Goal: Book appointment/travel/reservation

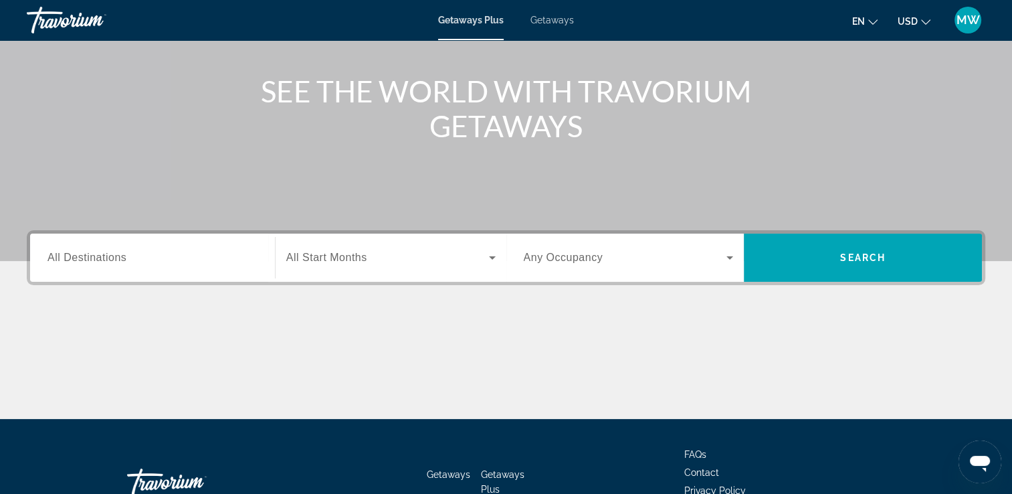
scroll to position [181, 0]
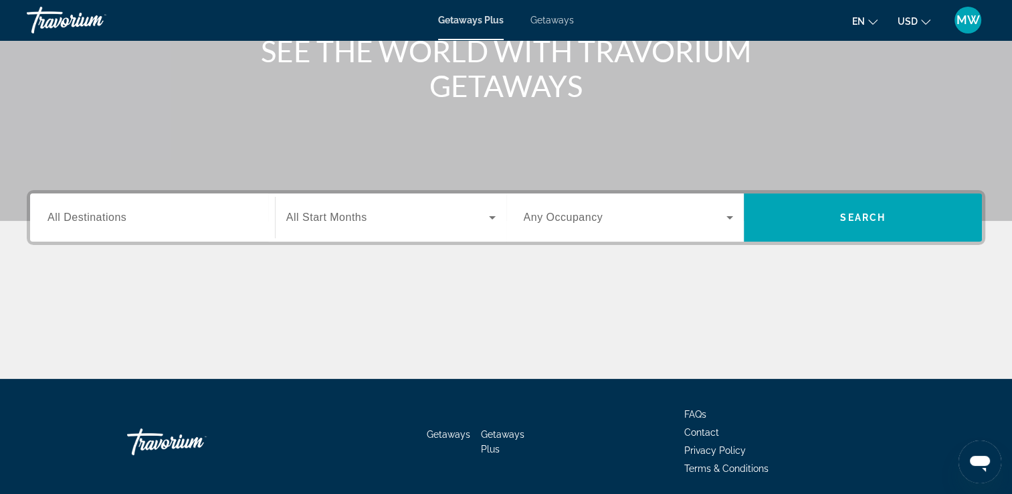
click at [151, 207] on div "Search widget" at bounding box center [152, 218] width 210 height 38
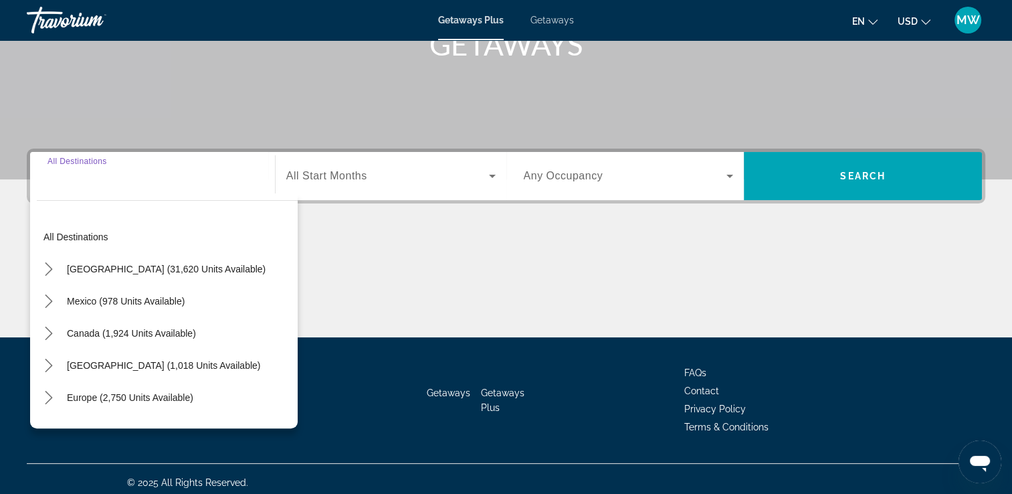
scroll to position [229, 0]
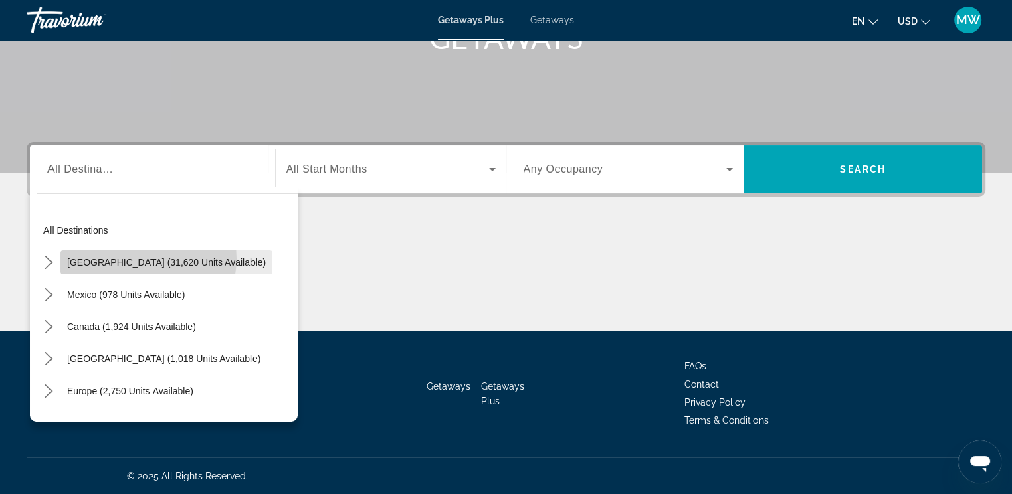
click at [148, 258] on span "[GEOGRAPHIC_DATA] (31,620 units available)" at bounding box center [166, 262] width 199 height 11
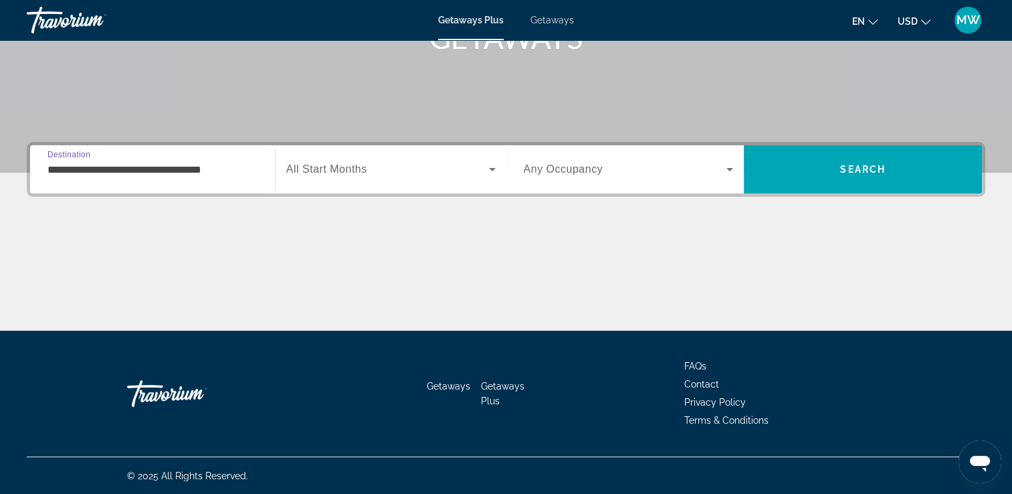
click at [193, 173] on input "**********" at bounding box center [152, 170] width 210 height 16
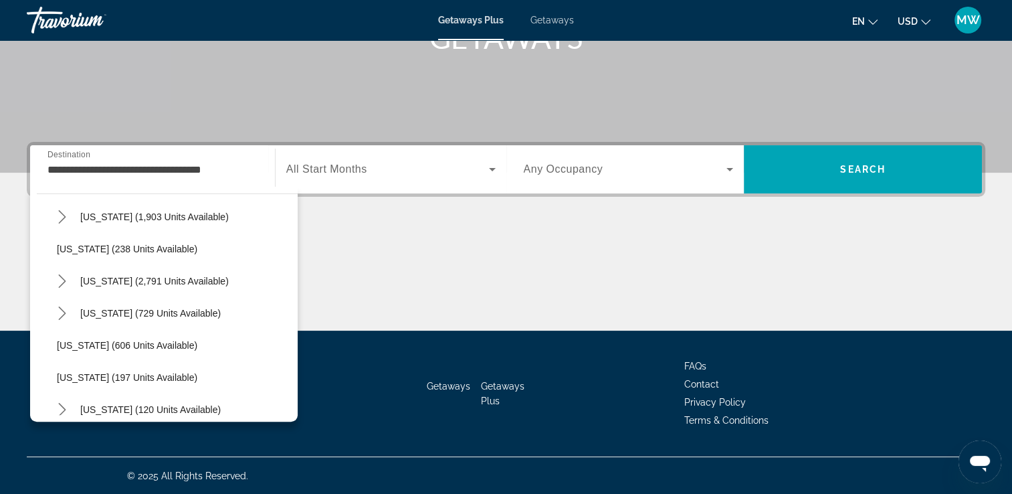
scroll to position [669, 0]
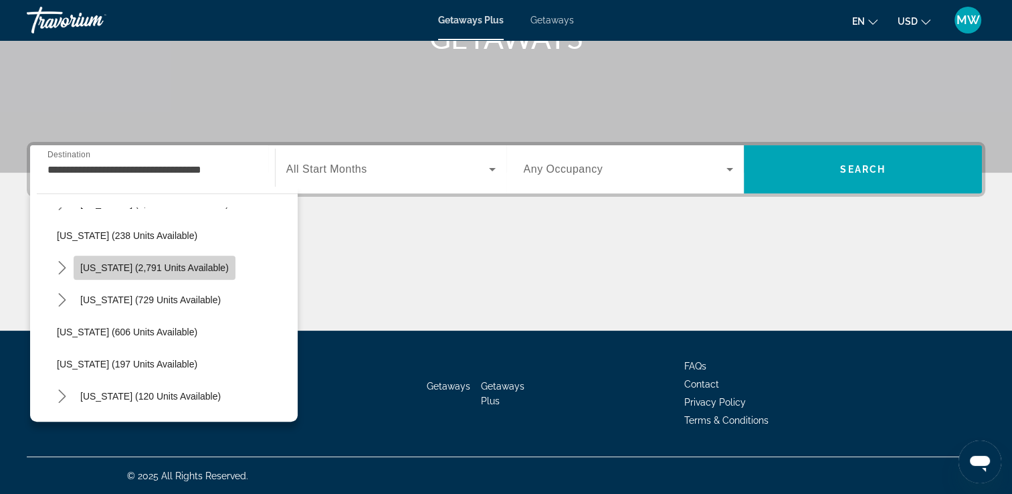
click at [178, 262] on span "[US_STATE] (2,791 units available)" at bounding box center [154, 267] width 148 height 11
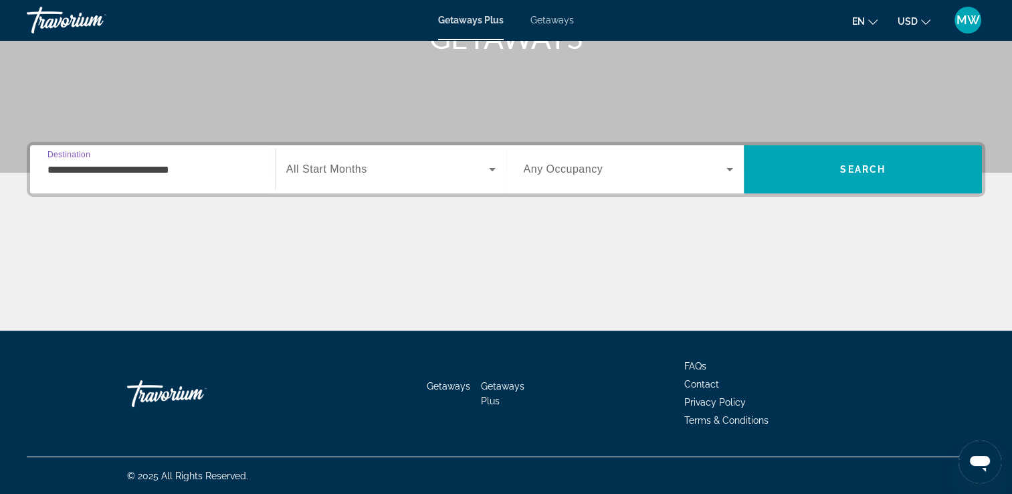
click at [203, 165] on input "**********" at bounding box center [152, 170] width 210 height 16
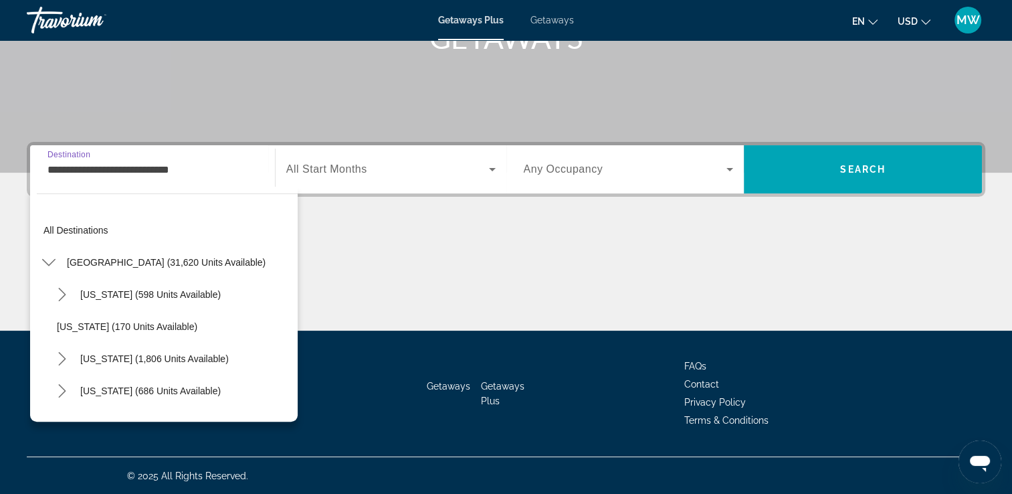
scroll to position [625, 0]
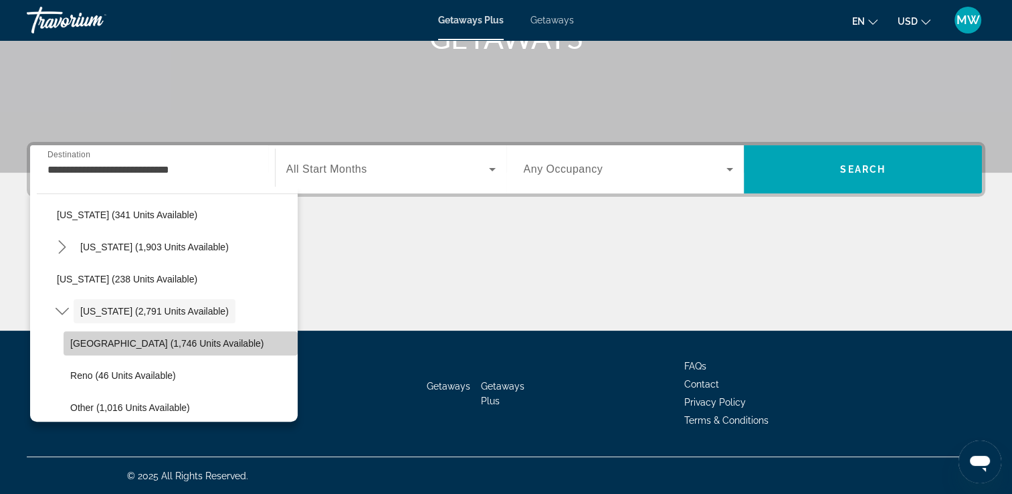
click at [209, 343] on span "Select destination: Las Vegas (1,746 units available)" at bounding box center [181, 343] width 234 height 32
type input "**********"
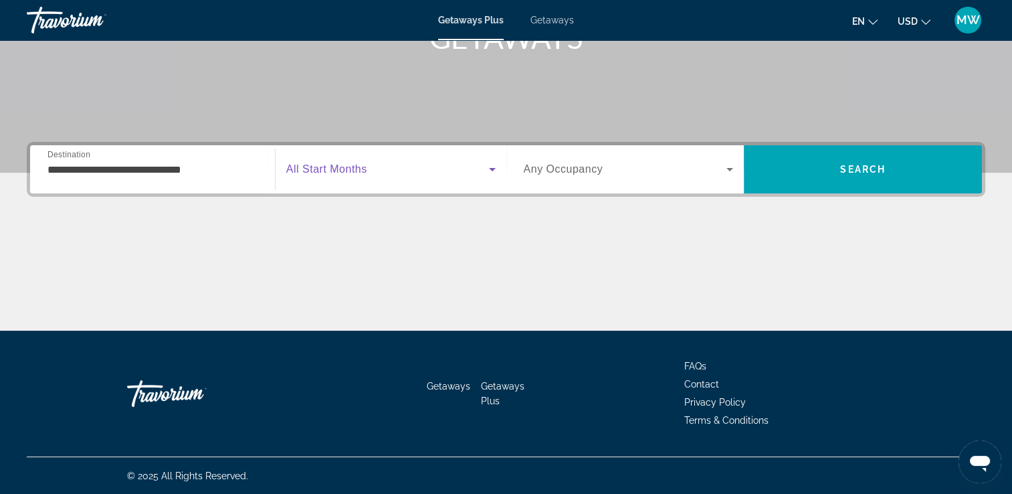
click at [388, 166] on span "Search widget" at bounding box center [387, 169] width 203 height 16
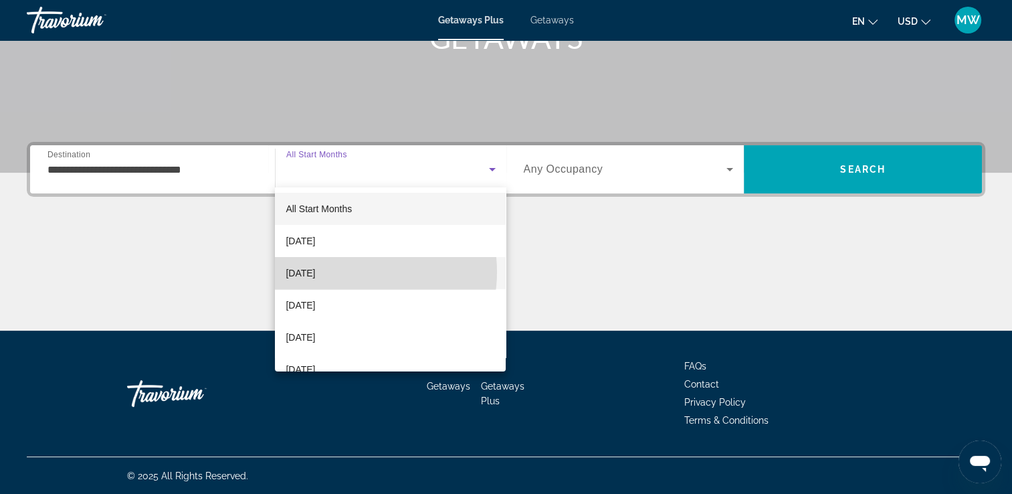
click at [315, 272] on span "[DATE]" at bounding box center [300, 273] width 29 height 16
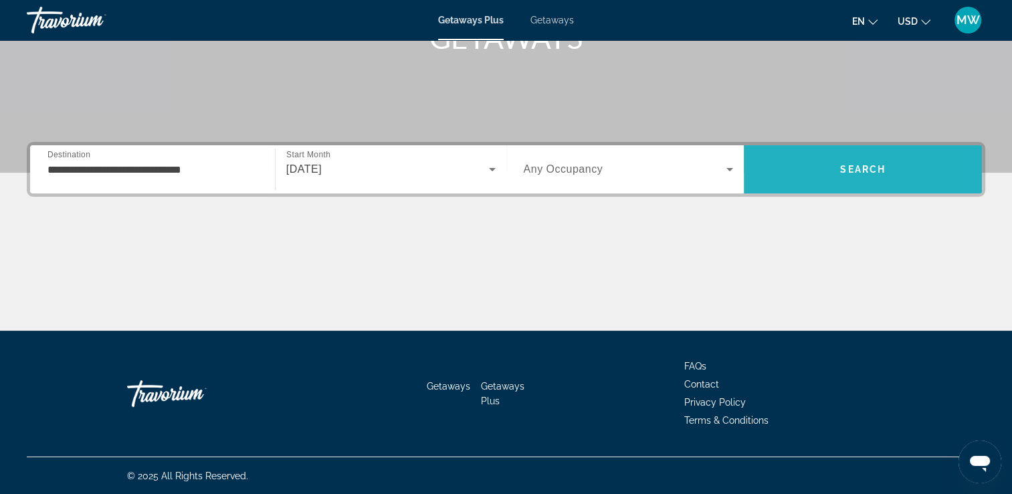
click at [840, 166] on span "Search" at bounding box center [862, 169] width 45 height 11
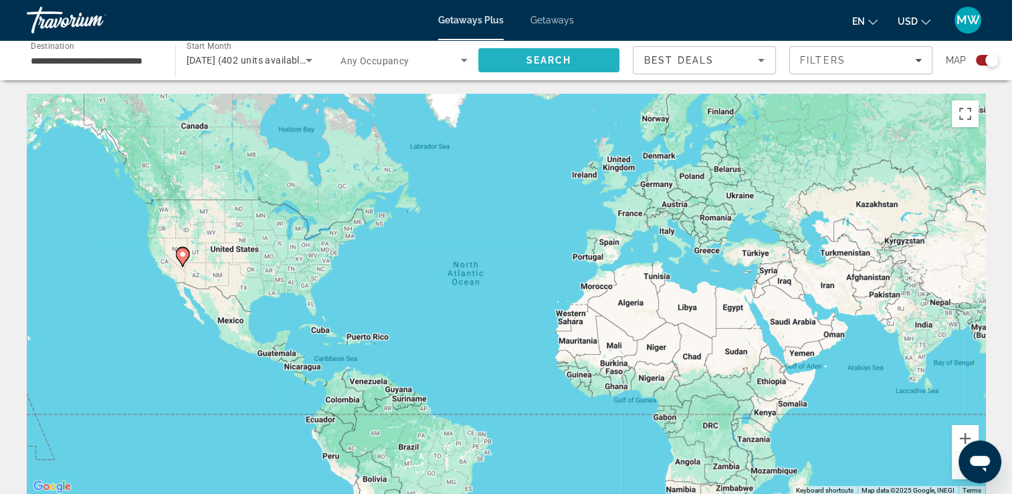
click at [564, 62] on span "Search" at bounding box center [548, 60] width 45 height 11
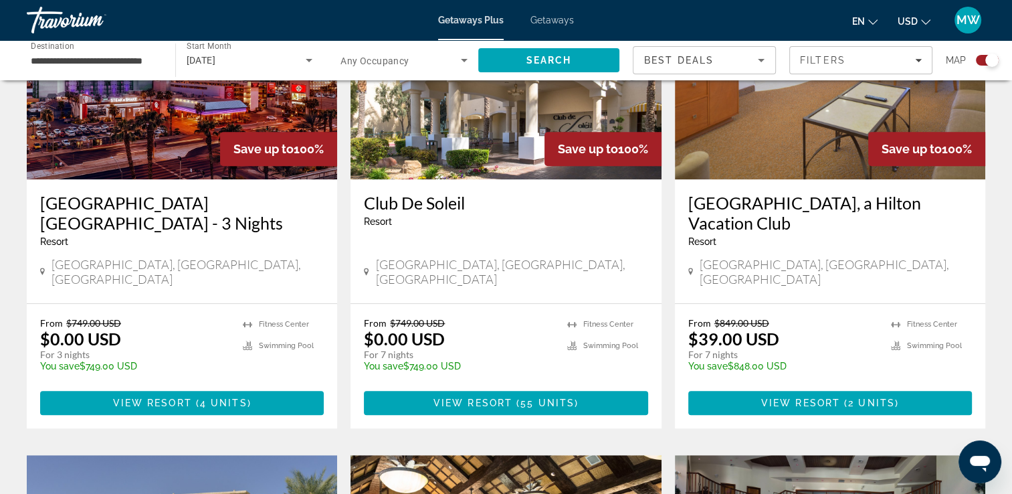
scroll to position [607, 0]
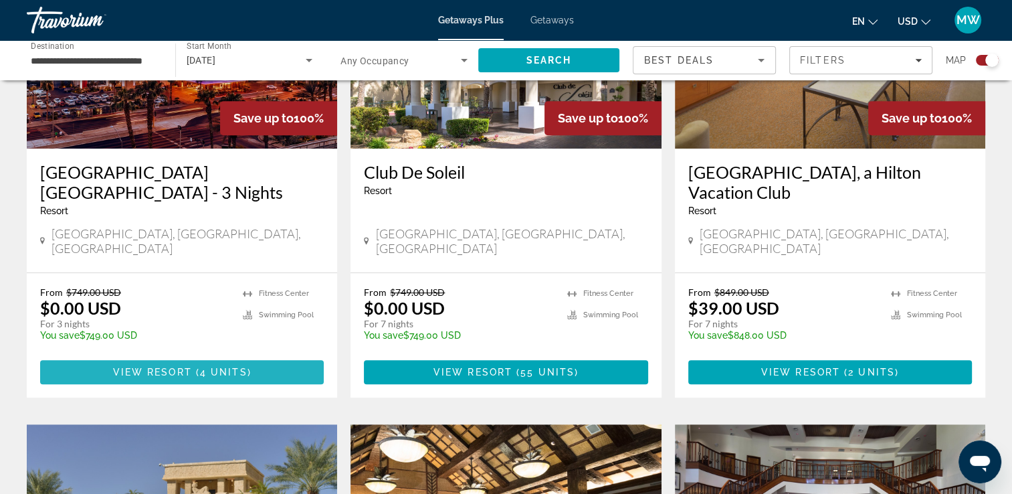
click at [169, 366] on span "View Resort" at bounding box center [152, 371] width 79 height 11
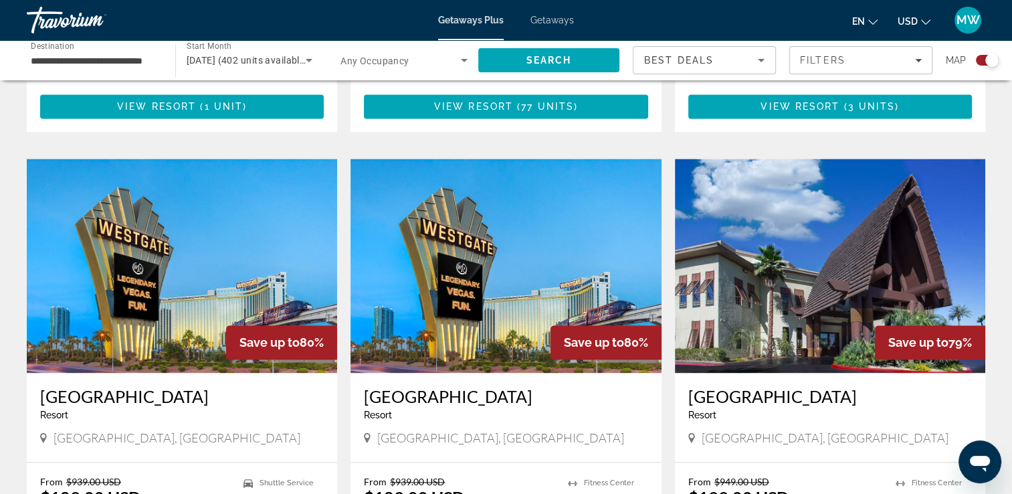
scroll to position [1915, 0]
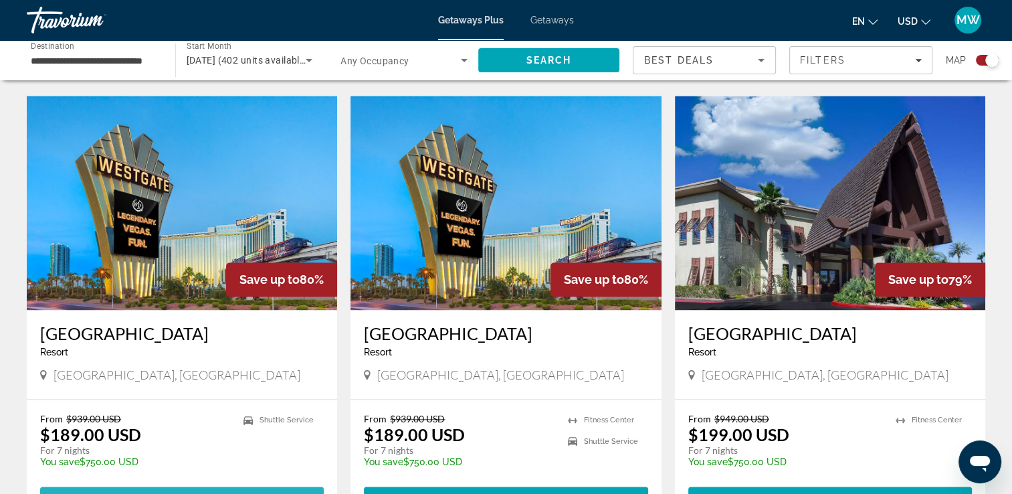
click at [209, 493] on span "93 units" at bounding box center [224, 498] width 54 height 11
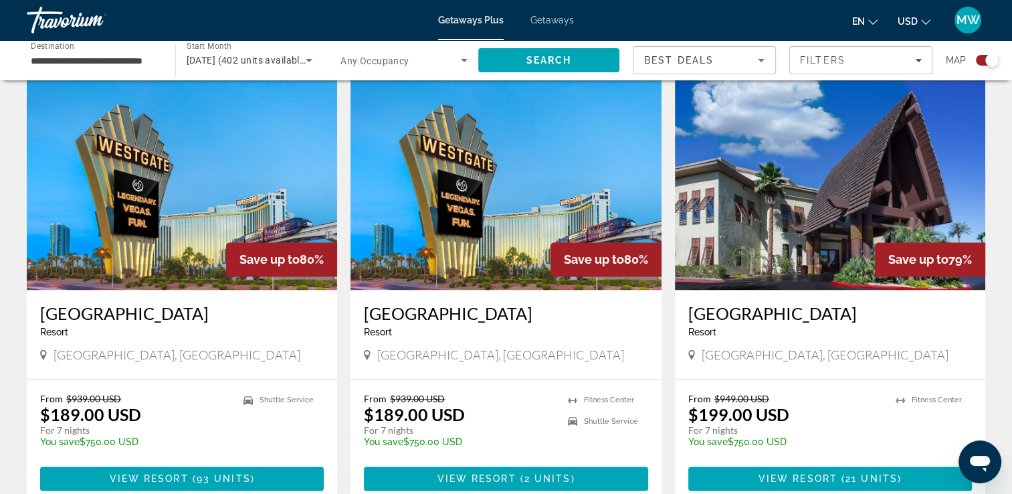
scroll to position [1944, 0]
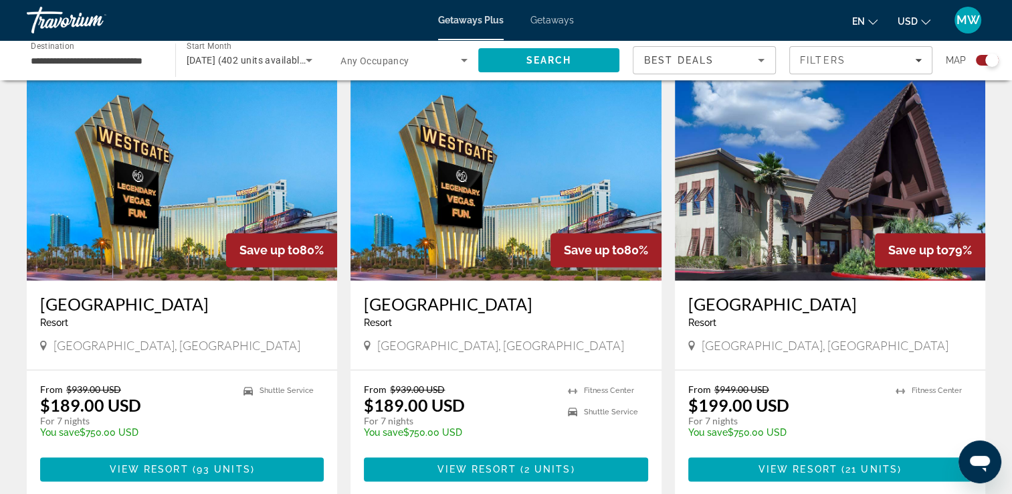
click at [514, 197] on img "Main content" at bounding box center [505, 173] width 310 height 214
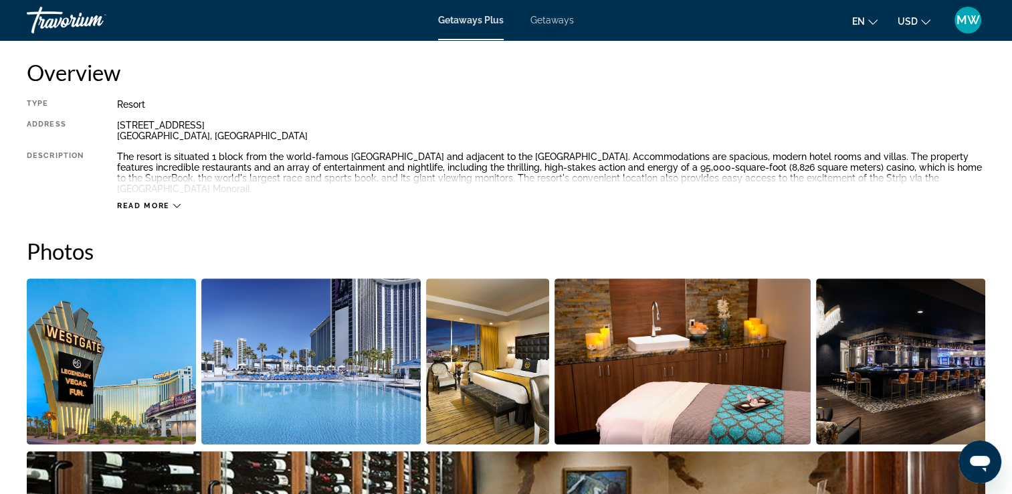
scroll to position [58, 0]
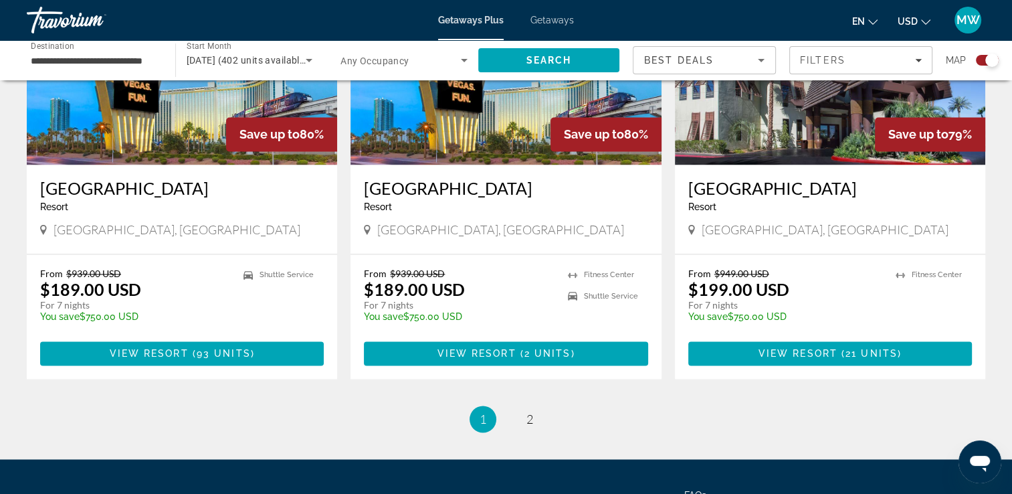
scroll to position [2113, 0]
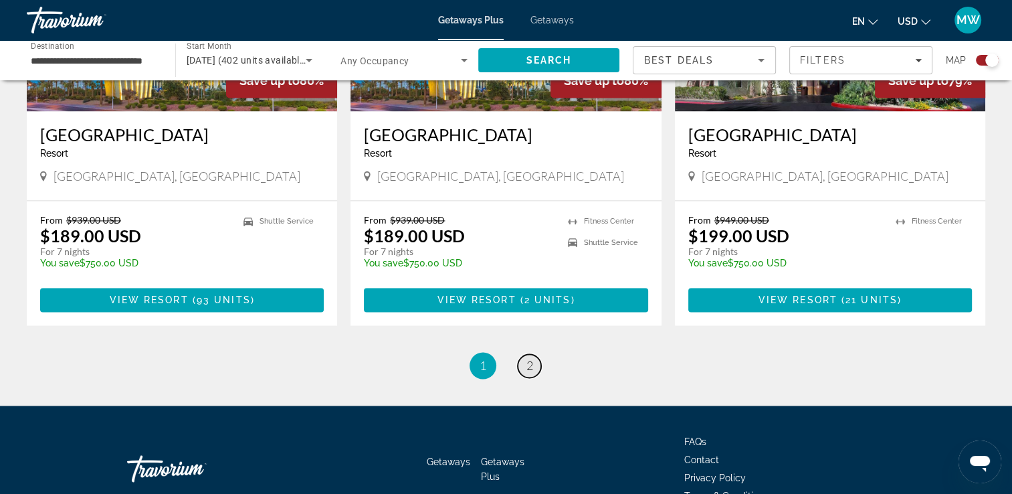
click at [531, 358] on span "2" at bounding box center [529, 365] width 7 height 15
